Goal: Find specific page/section

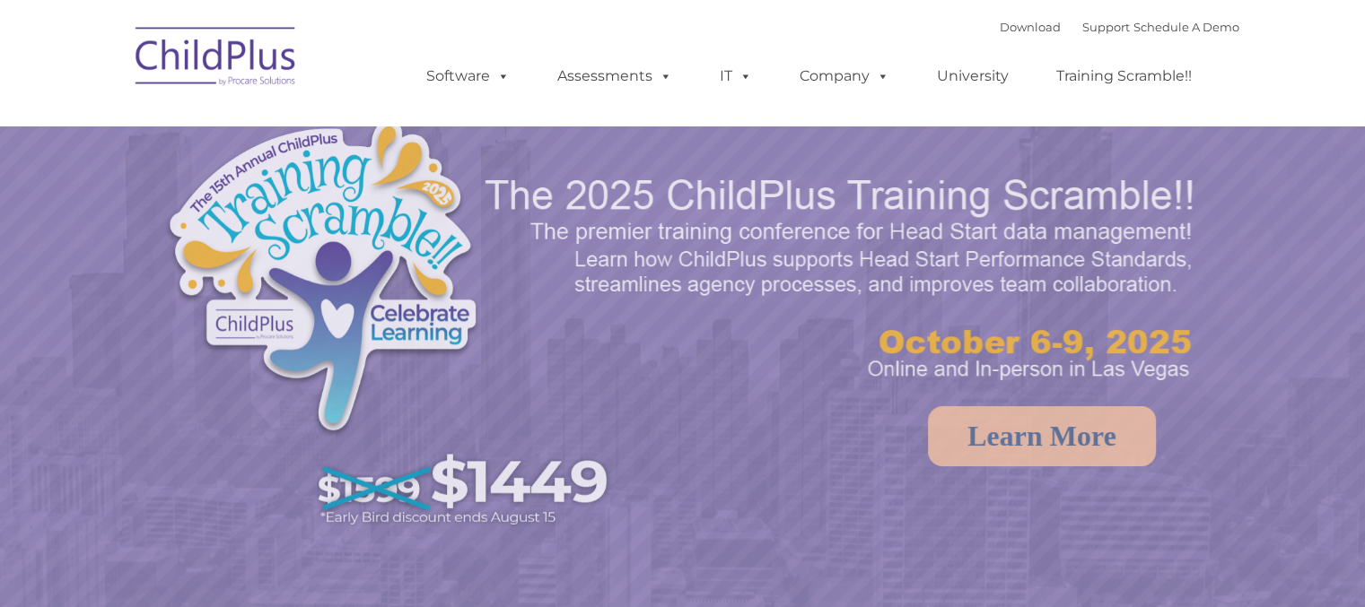
select select "MEDIUM"
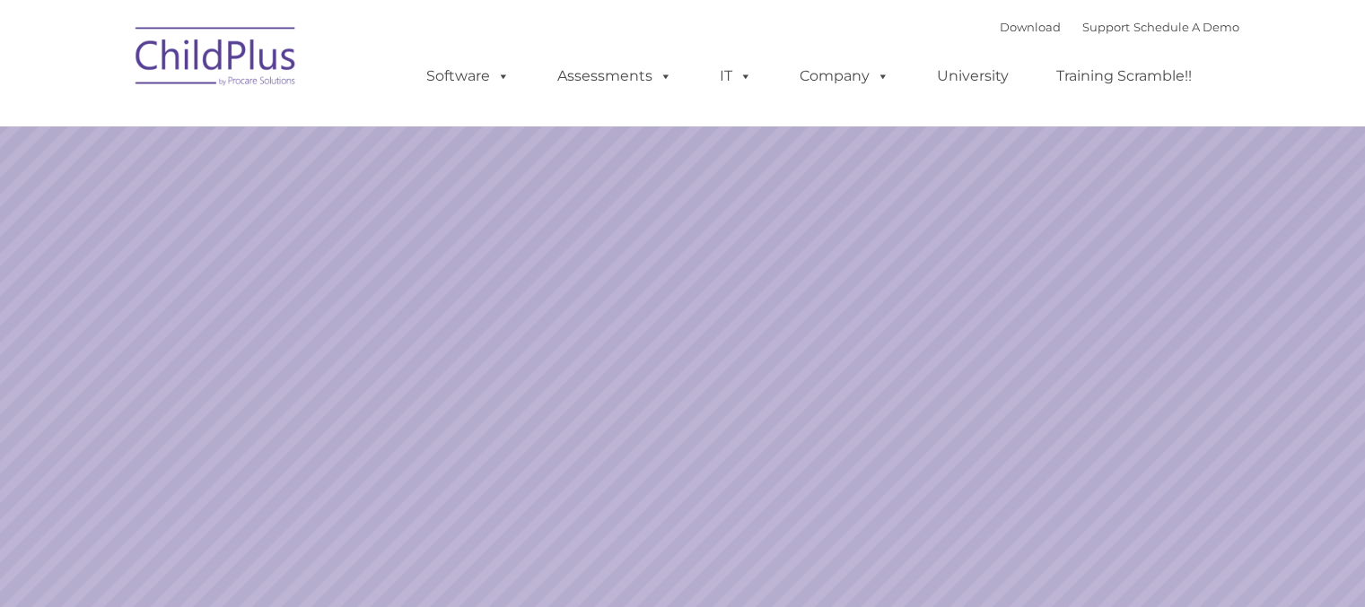
select select "MEDIUM"
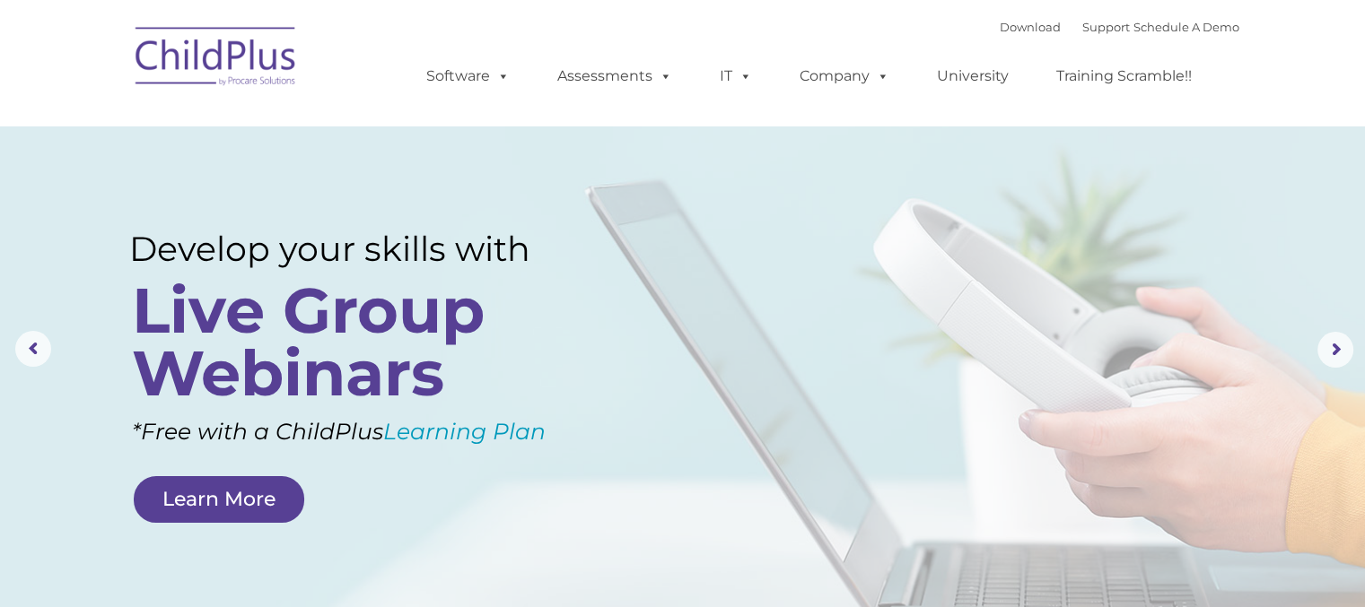
type input ""
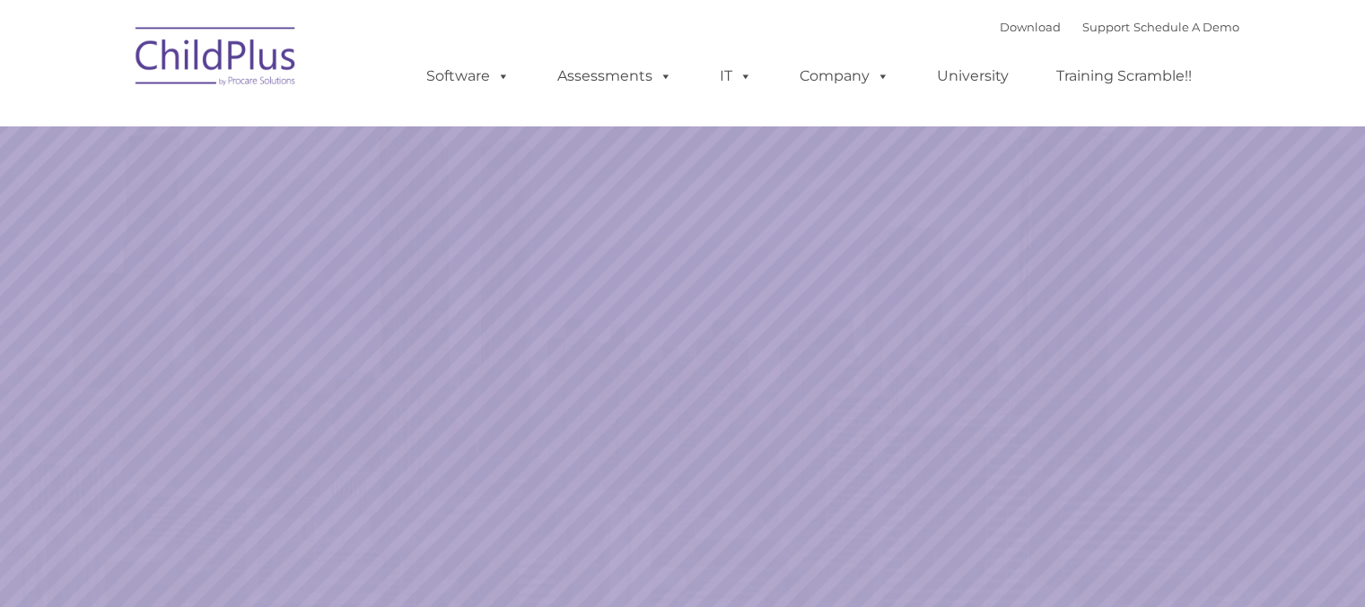
select select "MEDIUM"
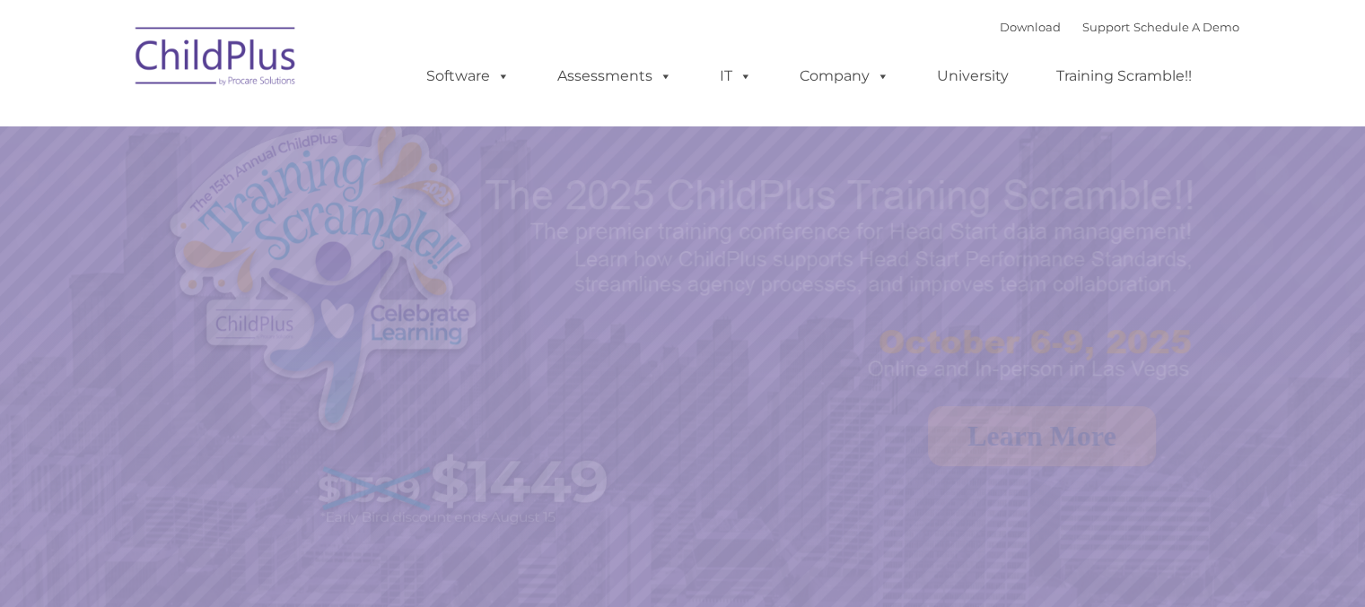
select select "MEDIUM"
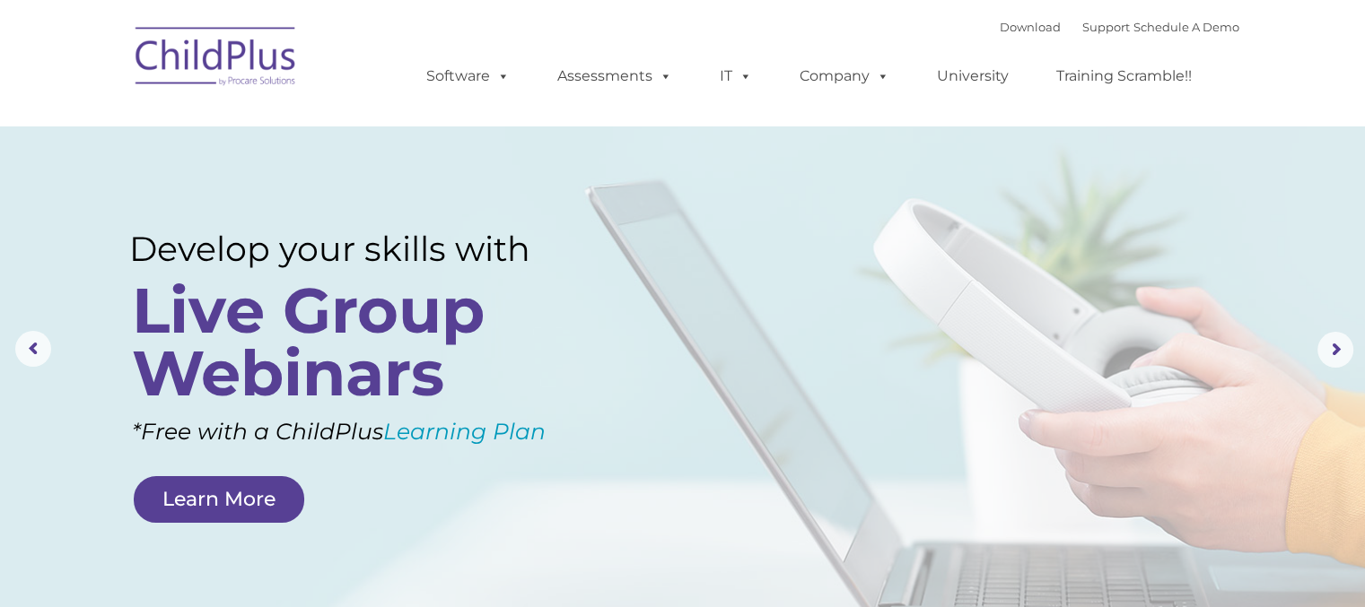
type input ""
